Goal: Navigation & Orientation: Find specific page/section

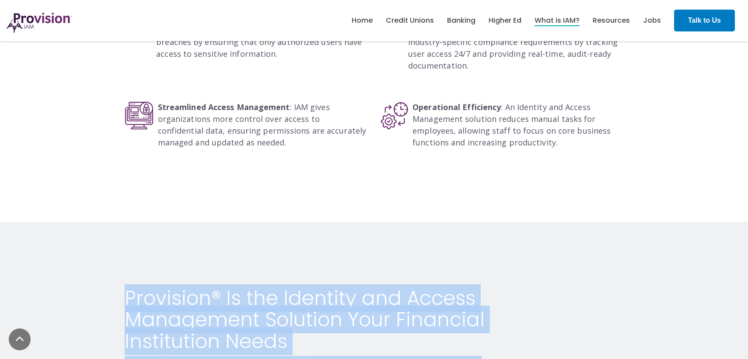
scroll to position [1484, 0]
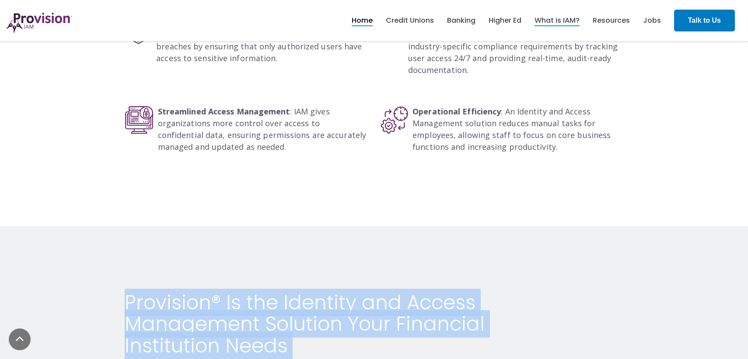
click at [364, 14] on link "Home" at bounding box center [362, 20] width 21 height 15
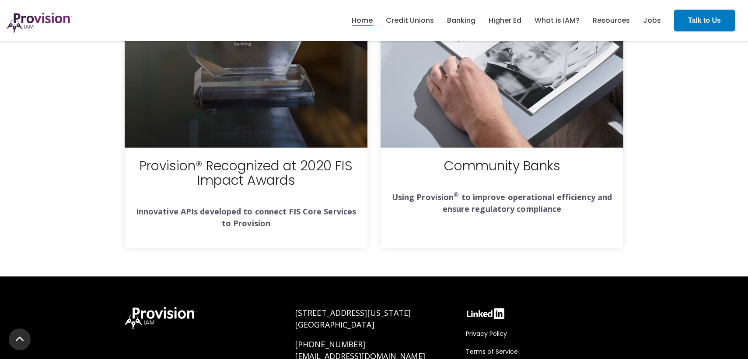
scroll to position [3271, 0]
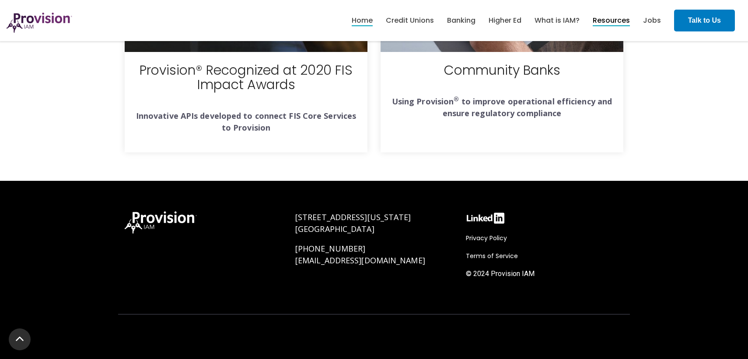
click at [607, 21] on link "Resources" at bounding box center [611, 20] width 37 height 15
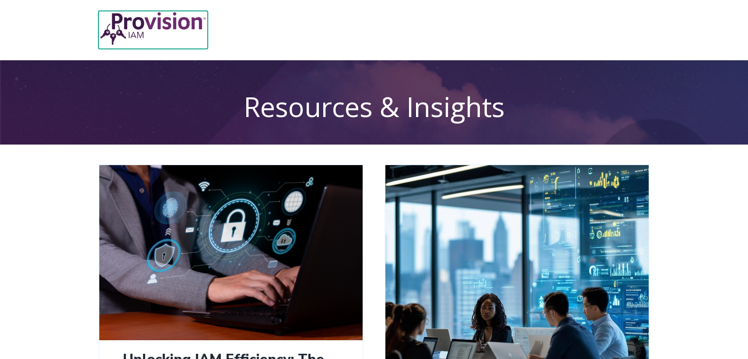
click at [159, 21] on img at bounding box center [152, 28] width 109 height 35
